Goal: Information Seeking & Learning: Learn about a topic

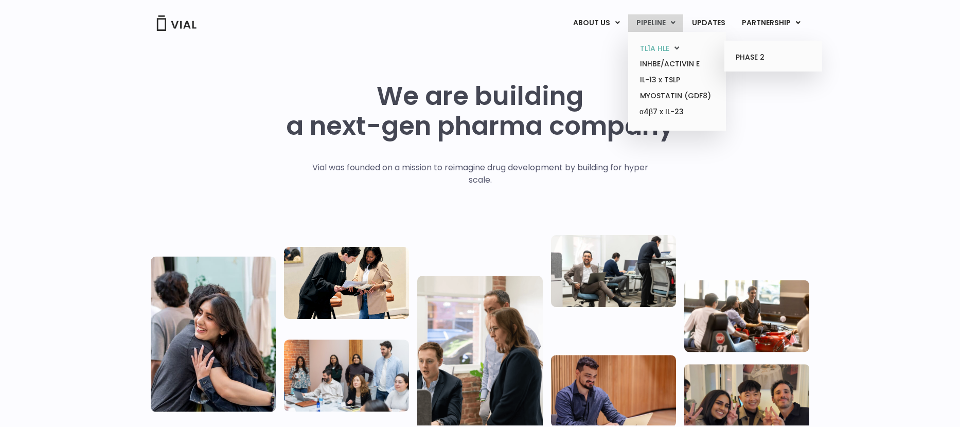
click at [667, 44] on link "TL1A HLE" at bounding box center [677, 49] width 90 height 16
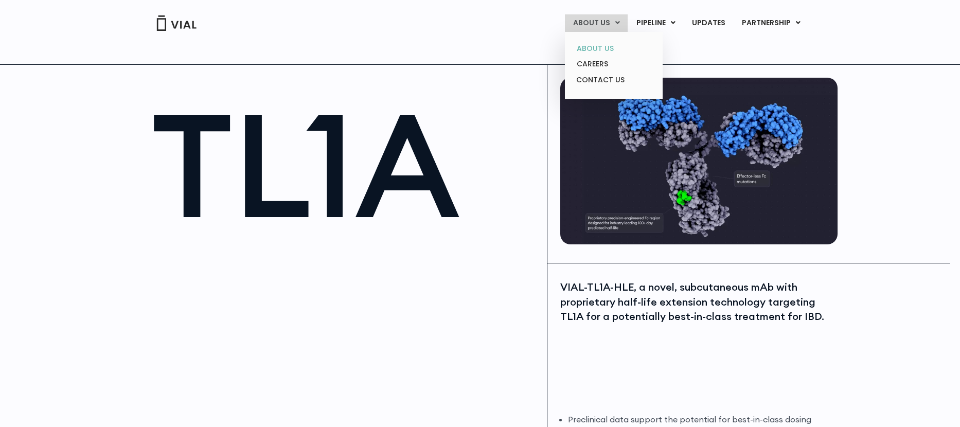
click at [600, 43] on link "ABOUT US" at bounding box center [613, 49] width 90 height 16
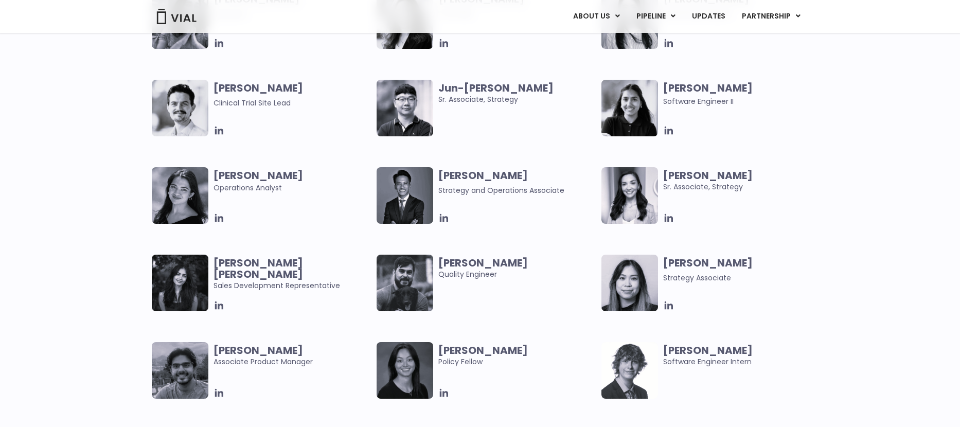
scroll to position [1868, 0]
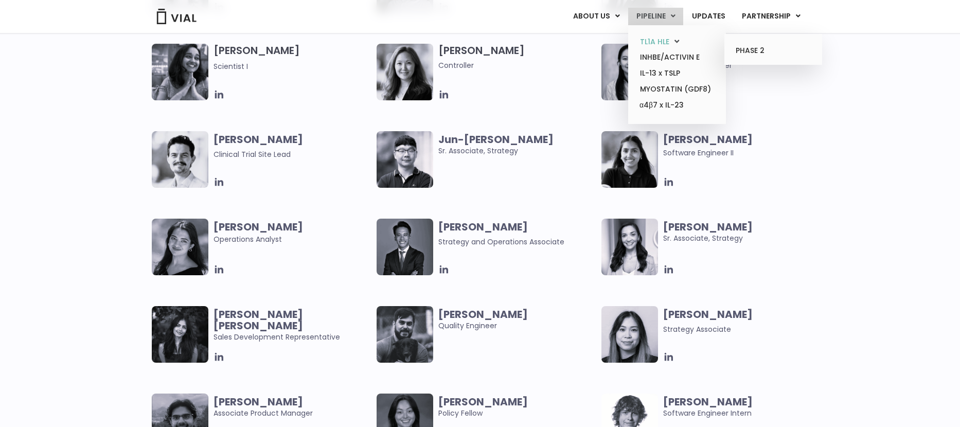
click at [654, 44] on link "TL1A HLE" at bounding box center [677, 42] width 90 height 16
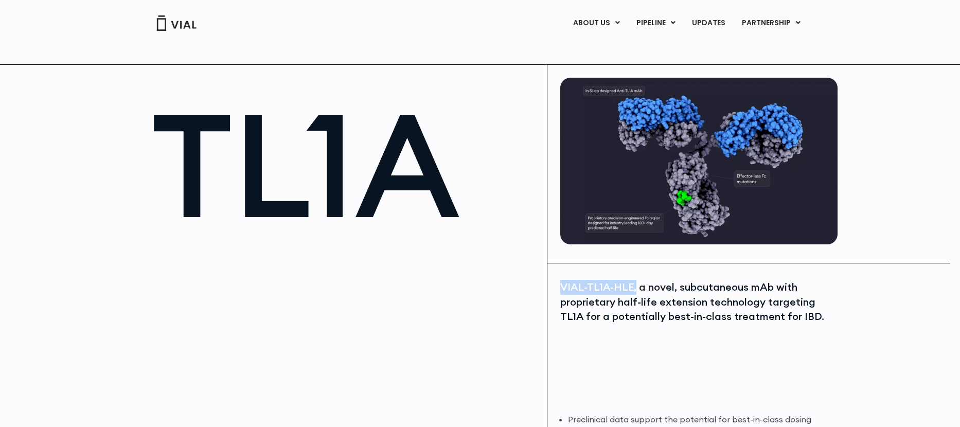
drag, startPoint x: 633, startPoint y: 283, endPoint x: 548, endPoint y: 278, distance: 85.0
click at [548, 278] on div "VIAL-TL1A-HLE, a novel, subcutaneous mAb with proprietary half-life extension t…" at bounding box center [698, 402] width 303 height 279
copy div "VIAL-TL1A-HLE,"
